Goal: Entertainment & Leisure: Browse casually

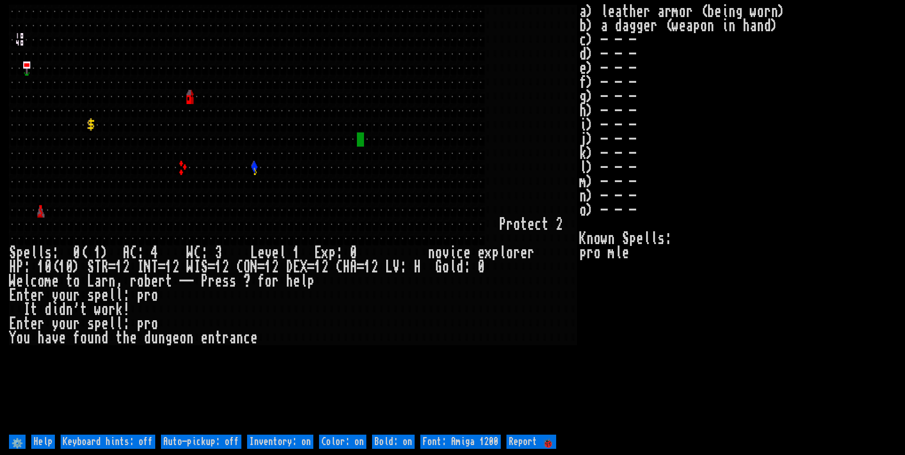
drag, startPoint x: 218, startPoint y: 439, endPoint x: 261, endPoint y: 449, distance: 44.2
click at [223, 439] on off "Auto-pickup: off" at bounding box center [201, 442] width 80 height 14
type off "Auto-pickup: on"
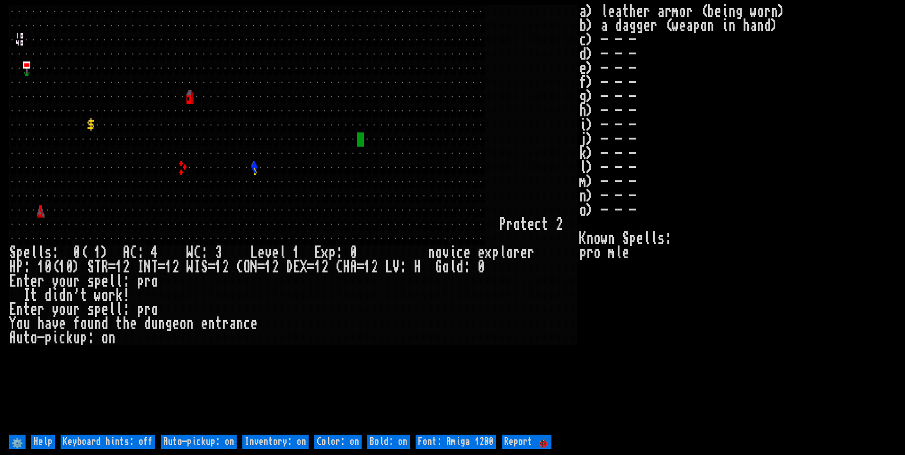
click at [273, 448] on help "⚙️ Help Keyboard hints: off Auto-pickup: on Inventory: on Color: on Bold: on Fo…" at bounding box center [452, 442] width 887 height 18
click at [303, 444] on on "Inventory: on" at bounding box center [275, 442] width 66 height 14
type on "Inventory: off"
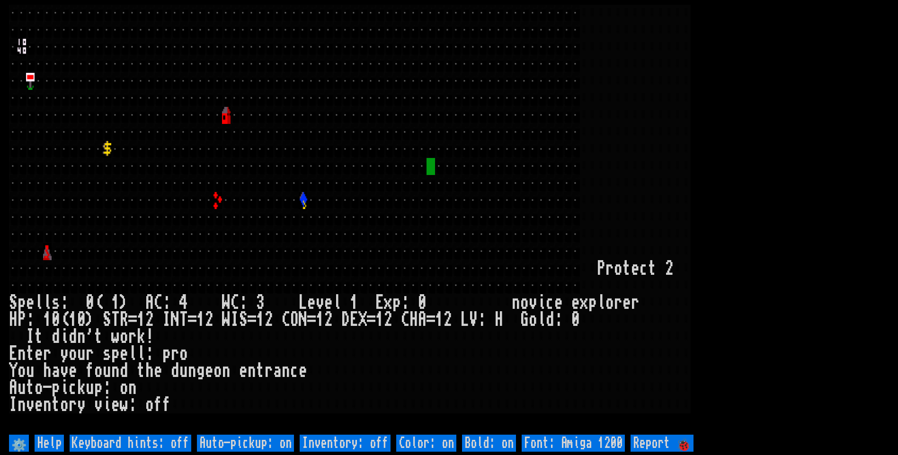
drag, startPoint x: 802, startPoint y: 144, endPoint x: 796, endPoint y: 149, distance: 7.1
click at [797, 148] on larn at bounding box center [449, 219] width 880 height 428
